Goal: Transaction & Acquisition: Purchase product/service

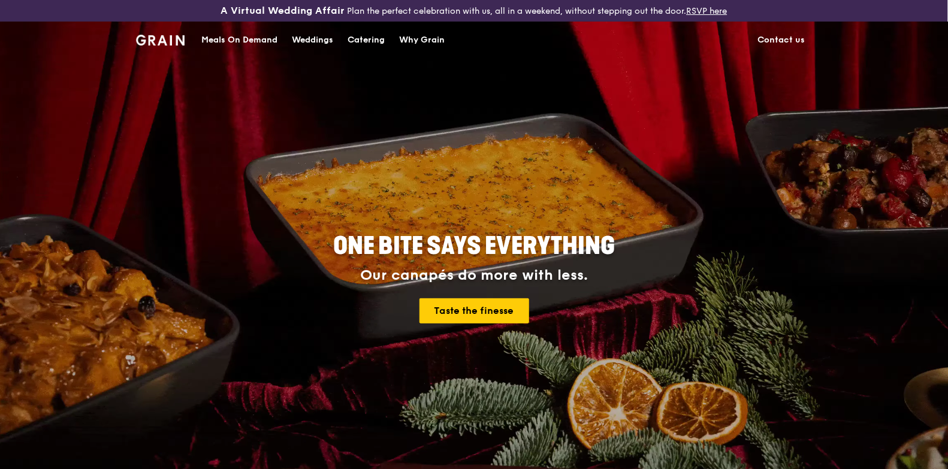
click at [244, 46] on div "Meals On Demand" at bounding box center [239, 40] width 76 height 36
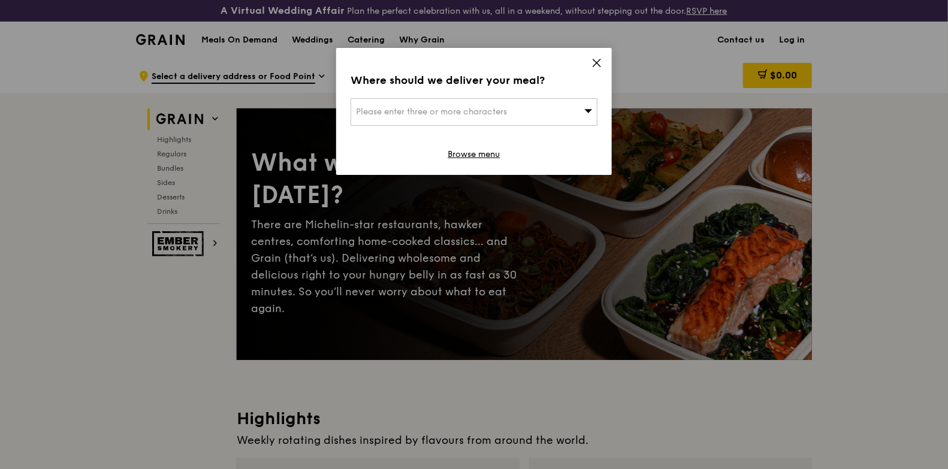
click at [473, 110] on span "Please enter three or more characters" at bounding box center [431, 112] width 151 height 10
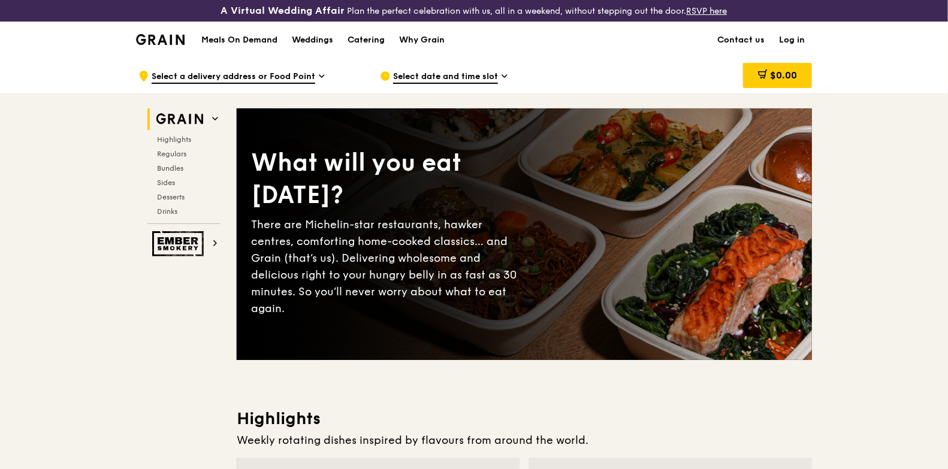
click at [798, 46] on link "Log in" at bounding box center [792, 40] width 40 height 36
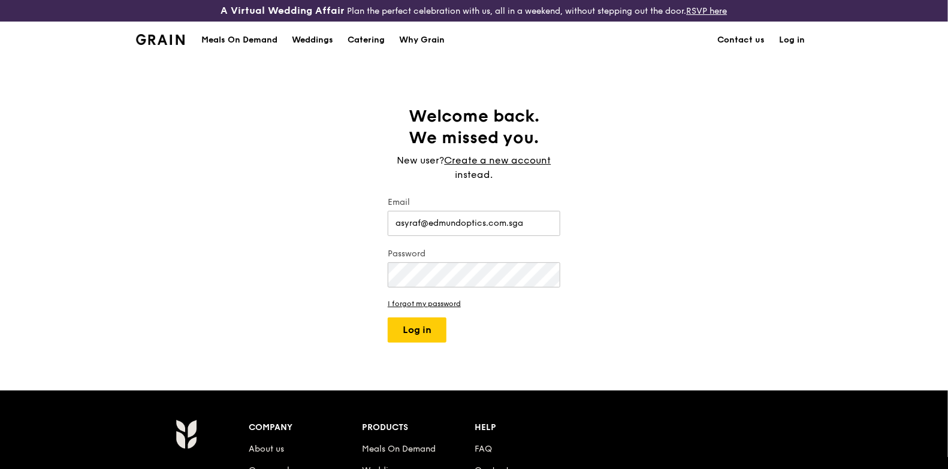
type input "[EMAIL_ADDRESS][DOMAIN_NAME]"
click at [419, 326] on button "Log in" at bounding box center [417, 330] width 59 height 25
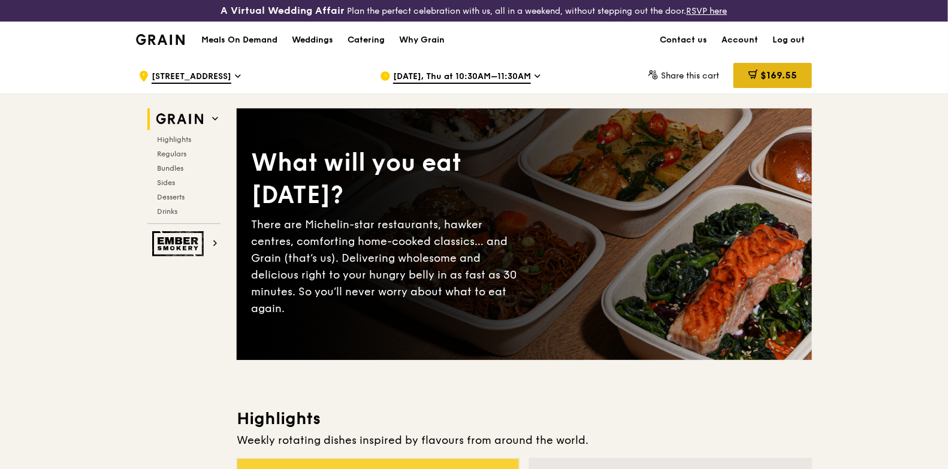
click at [779, 86] on div "$169.55" at bounding box center [772, 75] width 78 height 25
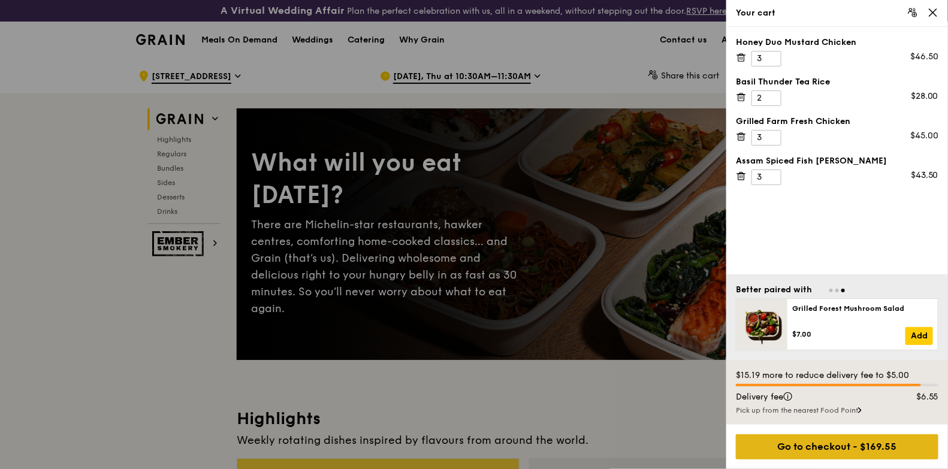
click at [813, 446] on div "Go to checkout - $169.55" at bounding box center [837, 446] width 203 height 25
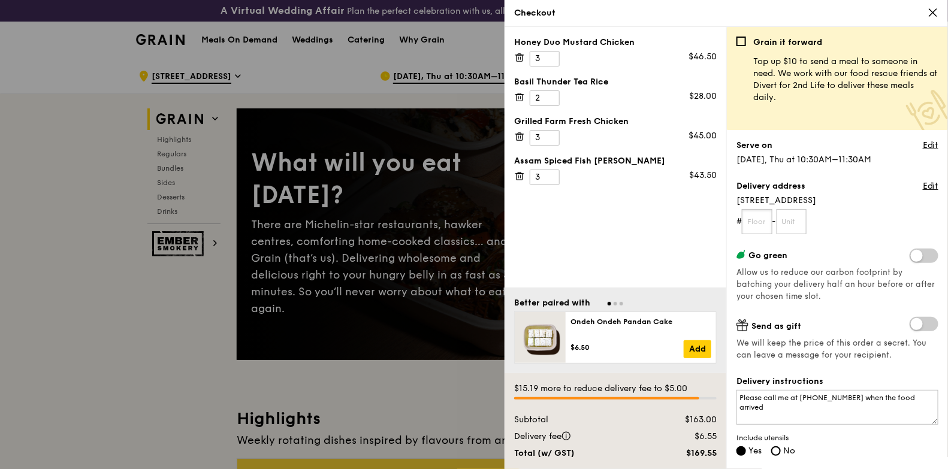
click at [765, 219] on input "text" at bounding box center [757, 221] width 31 height 25
type input "04"
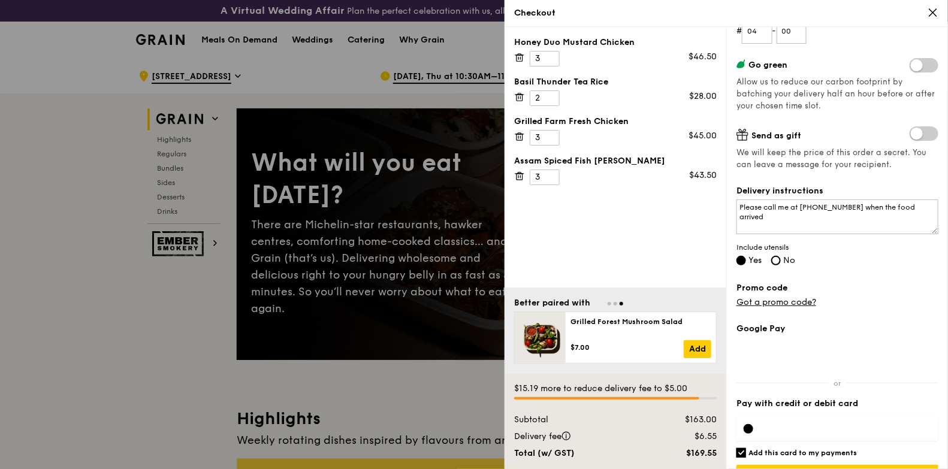
scroll to position [220, 0]
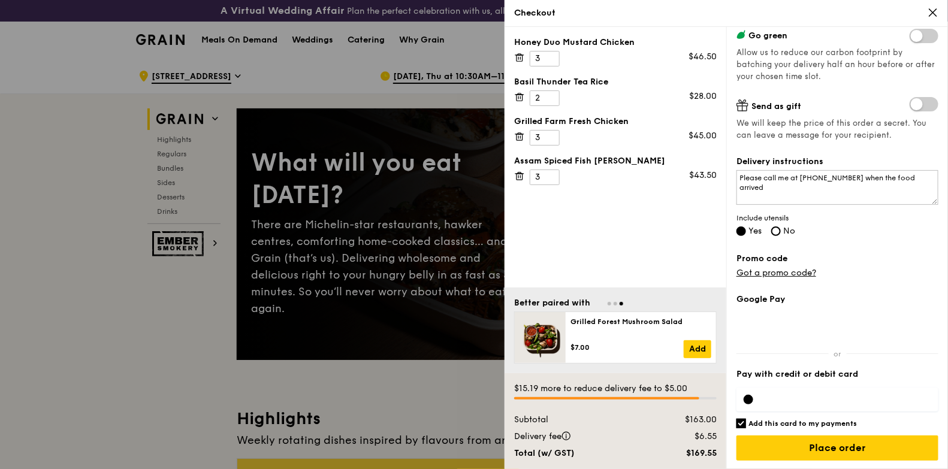
type input "00"
click at [751, 404] on div at bounding box center [837, 400] width 202 height 24
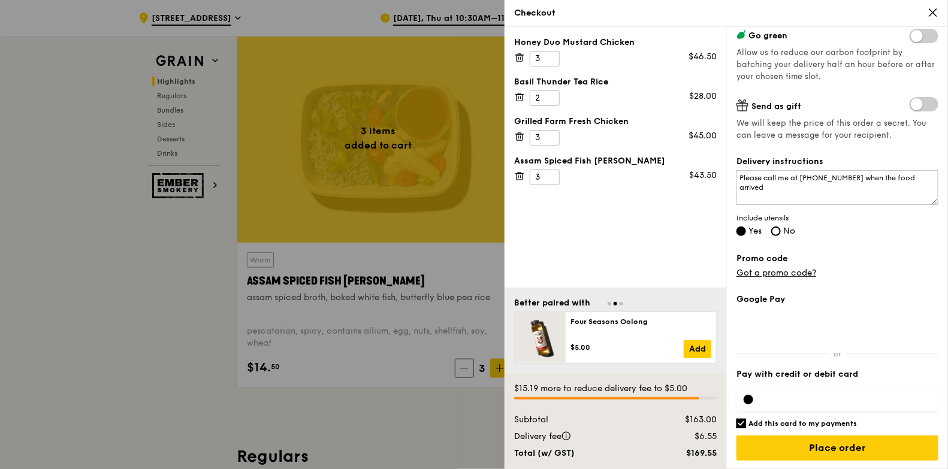
scroll to position [0, 0]
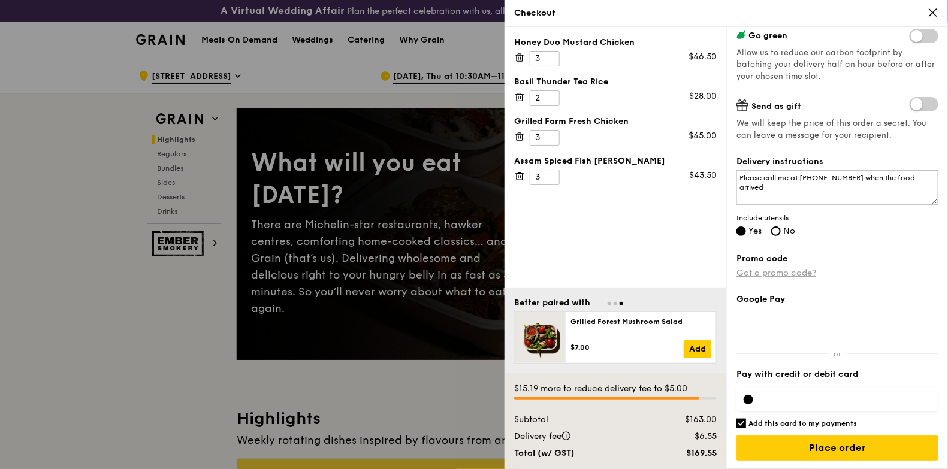
click at [793, 272] on link "Got a promo code?" at bounding box center [776, 273] width 80 height 10
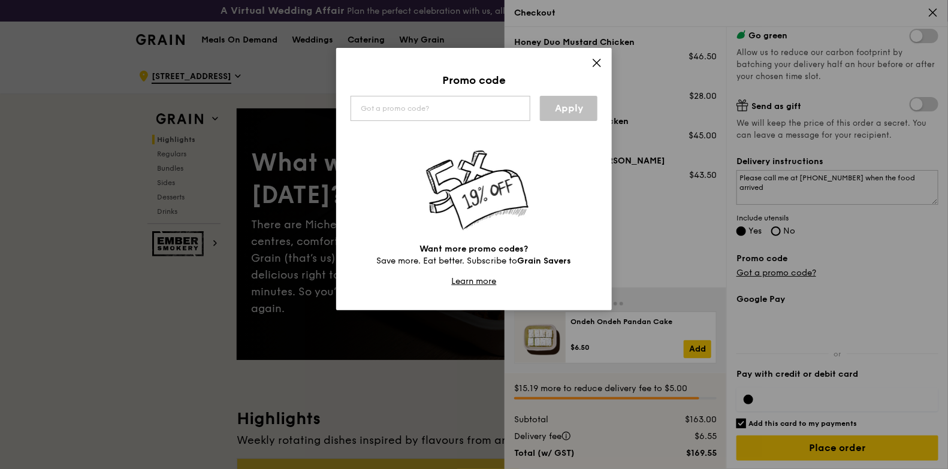
click at [597, 58] on icon at bounding box center [596, 63] width 11 height 11
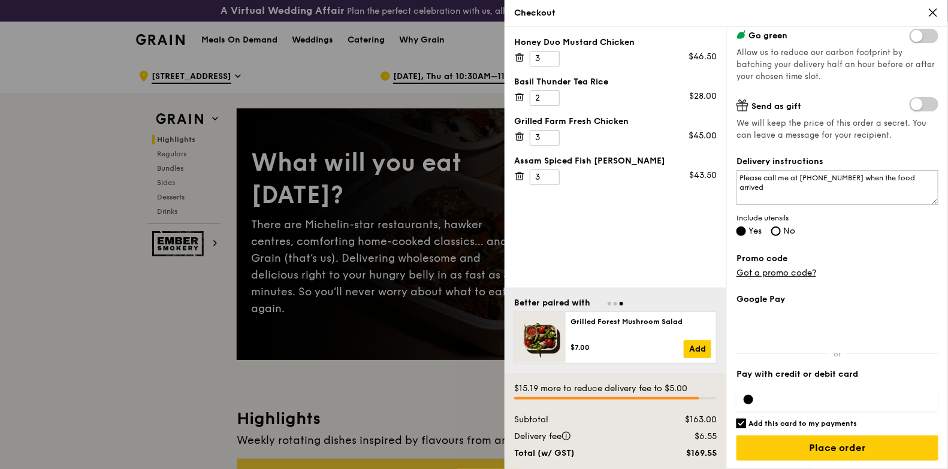
click at [376, 187] on div at bounding box center [474, 234] width 948 height 469
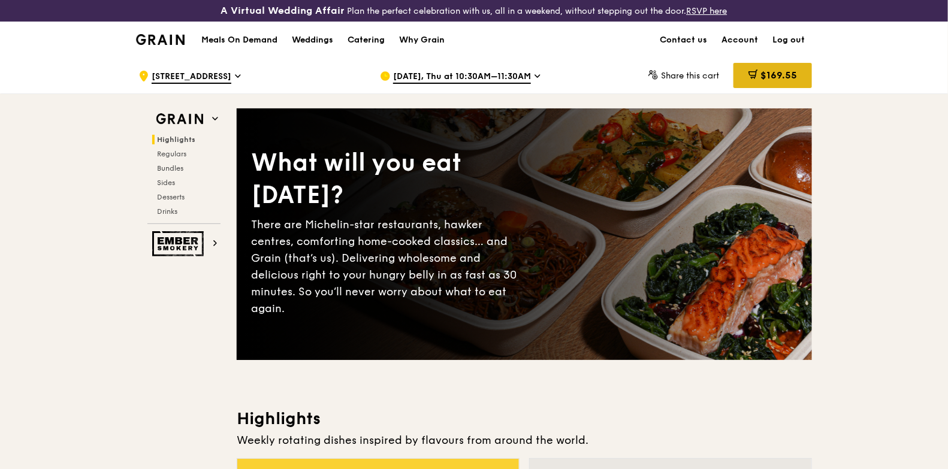
click at [764, 72] on span "$169.55" at bounding box center [778, 75] width 37 height 11
